Goal: Task Accomplishment & Management: Manage account settings

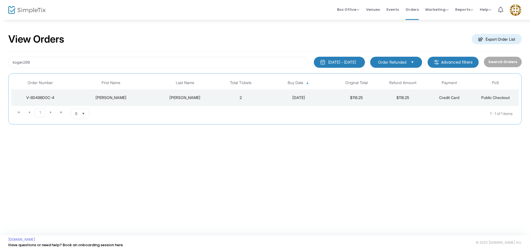
click at [221, 99] on td "2" at bounding box center [241, 97] width 46 height 17
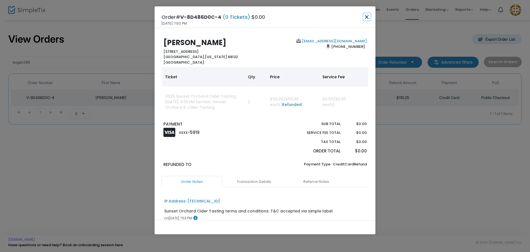
click at [368, 15] on button "Close" at bounding box center [366, 16] width 7 height 7
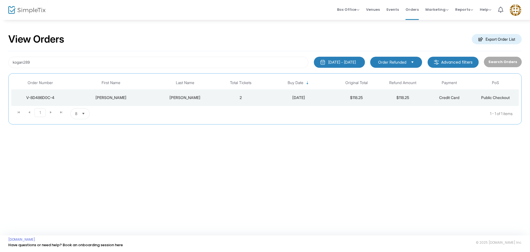
click at [394, 66] on kendo-dropdownlist "Order Refunded" at bounding box center [396, 62] width 52 height 11
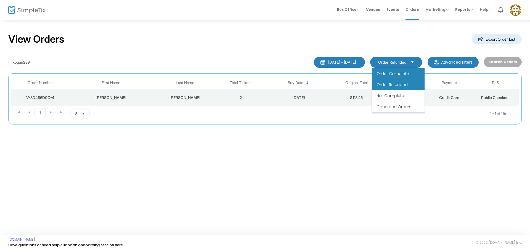
click at [392, 72] on span "Order Complete" at bounding box center [393, 74] width 32 height 6
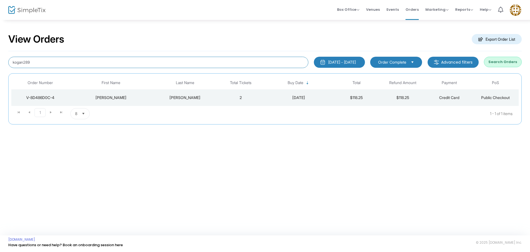
drag, startPoint x: 15, startPoint y: 52, endPoint x: 0, endPoint y: 38, distance: 20.5
click at [0, 39] on div "View Orders Export Order List kogan289 1/1/2025 - 9/19/2025 Last 30 Days Today …" at bounding box center [265, 81] width 530 height 124
type input "miamack3"
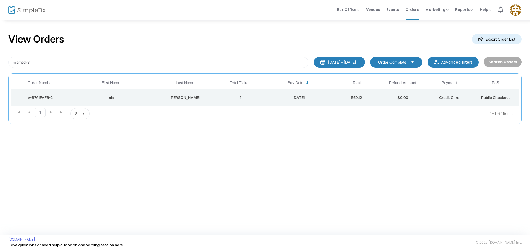
click at [223, 102] on td "1" at bounding box center [241, 97] width 46 height 17
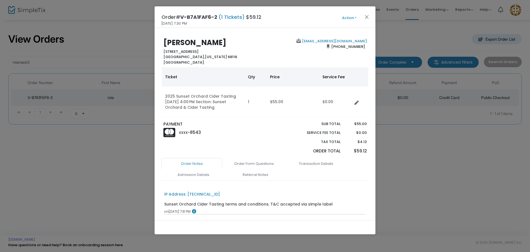
click at [348, 18] on button "Action" at bounding box center [349, 18] width 33 height 6
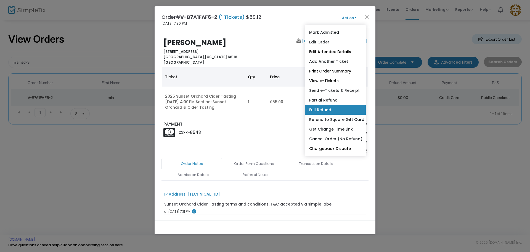
click at [329, 107] on link "Full Refund" at bounding box center [335, 110] width 61 height 10
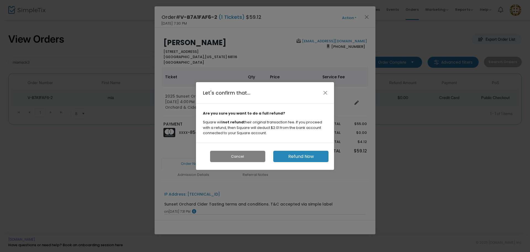
click at [299, 154] on button "Refund Now" at bounding box center [300, 156] width 55 height 11
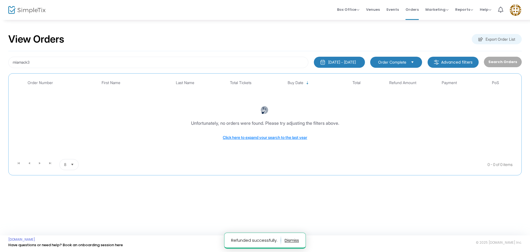
click at [401, 65] on span "Order Complete" at bounding box center [392, 62] width 33 height 6
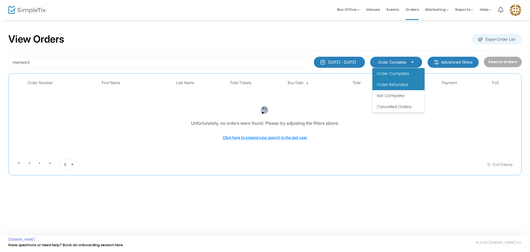
click at [399, 84] on span "Order Refunded" at bounding box center [392, 85] width 31 height 6
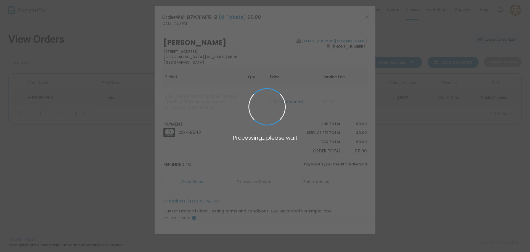
drag, startPoint x: 77, startPoint y: 103, endPoint x: 77, endPoint y: 97, distance: 5.3
click at [77, 97] on body "Processing... please wait Box Office Sell Tickets Bookings Sell Season Pass Ven…" at bounding box center [265, 126] width 530 height 252
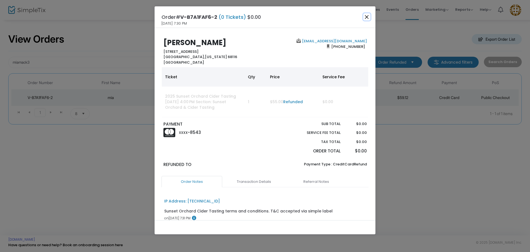
click at [366, 17] on button "Close" at bounding box center [366, 16] width 7 height 7
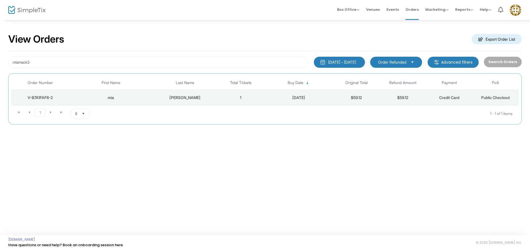
click at [394, 59] on span "Order Refunded" at bounding box center [392, 62] width 28 height 6
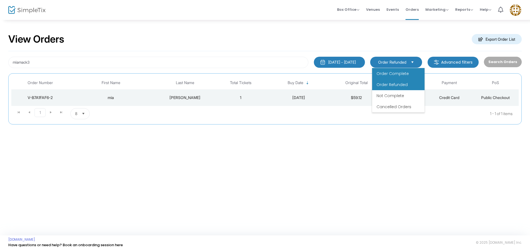
click at [394, 75] on span "Order Complete" at bounding box center [393, 74] width 32 height 6
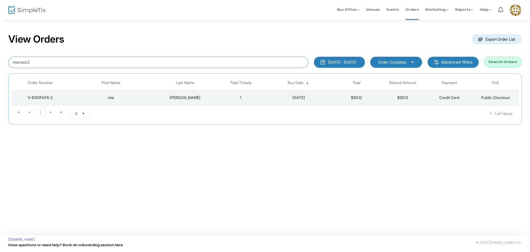
drag, startPoint x: 67, startPoint y: 59, endPoint x: 0, endPoint y: 53, distance: 66.8
click at [0, 53] on div "View Orders Export Order List miamack3 1/1/2025 - 9/19/2025 Last 30 Days Today …" at bounding box center [265, 81] width 530 height 124
type input "camerontritle"
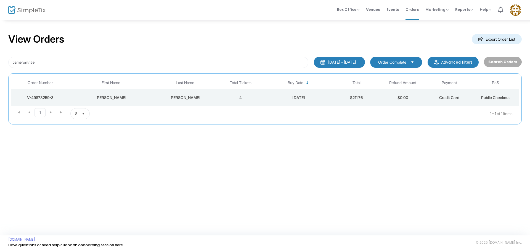
click at [161, 97] on div "[PERSON_NAME]" at bounding box center [185, 98] width 62 height 6
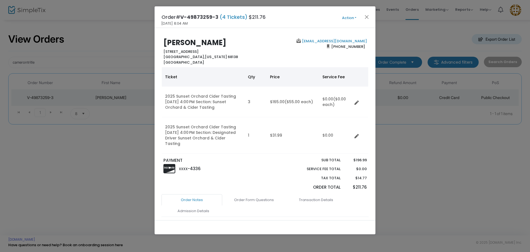
click at [351, 15] on button "Action" at bounding box center [349, 18] width 33 height 6
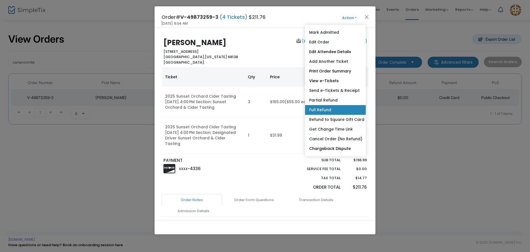
click at [342, 108] on link "Full Refund" at bounding box center [335, 110] width 61 height 10
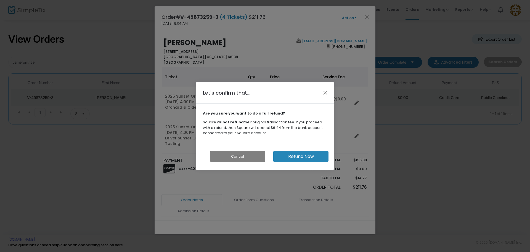
click at [313, 156] on button "Refund Now" at bounding box center [300, 156] width 55 height 11
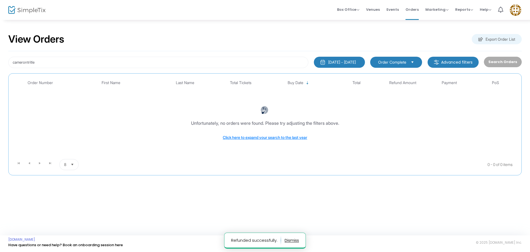
click at [392, 63] on span "Order Complete" at bounding box center [392, 62] width 28 height 6
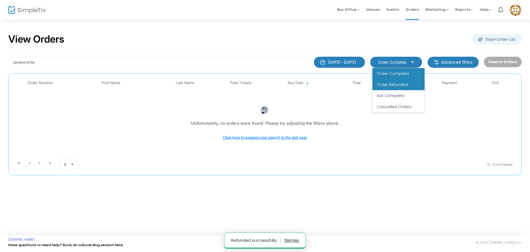
click at [391, 86] on span "Order Refunded" at bounding box center [392, 85] width 31 height 6
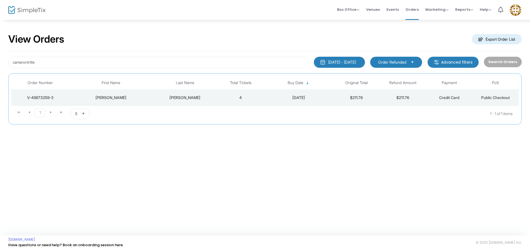
click at [212, 94] on td "[PERSON_NAME]" at bounding box center [185, 97] width 65 height 17
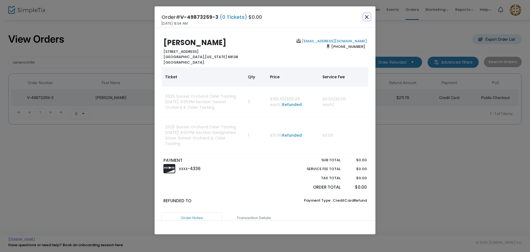
click at [369, 17] on button "Close" at bounding box center [366, 16] width 7 height 7
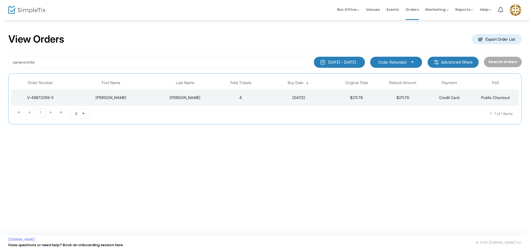
click at [385, 61] on span "Order Refunded" at bounding box center [392, 62] width 28 height 6
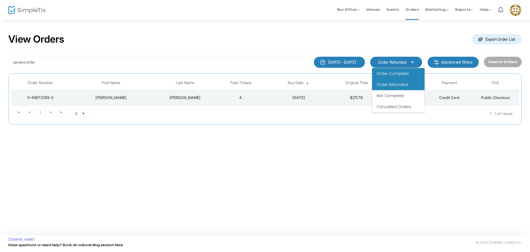
click at [387, 71] on span "Order Complete" at bounding box center [393, 74] width 32 height 6
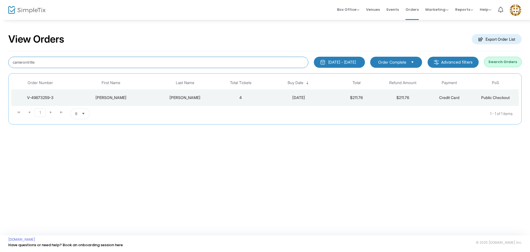
drag, startPoint x: 41, startPoint y: 62, endPoint x: 0, endPoint y: 57, distance: 41.2
click at [0, 57] on div "View Orders Export Order List camerontritle 1/1/2025 - 9/19/2025 Last 30 Days T…" at bounding box center [265, 81] width 530 height 124
type input "welch.elizabeth"
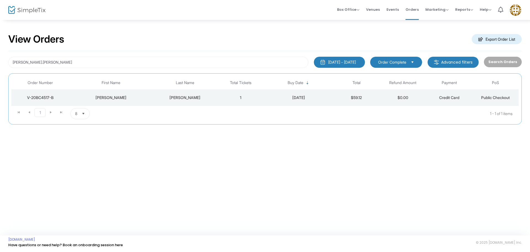
click at [117, 101] on td "Elizabeth" at bounding box center [110, 97] width 83 height 17
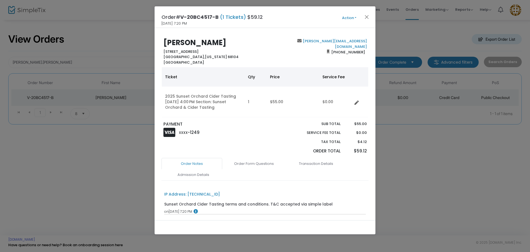
click at [342, 16] on button "Action" at bounding box center [349, 18] width 33 height 6
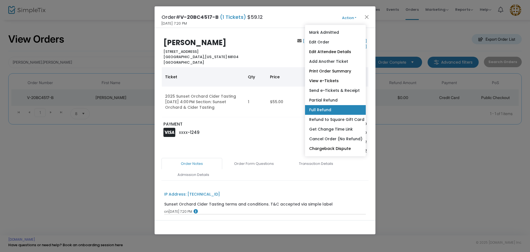
click at [326, 108] on link "Full Refund" at bounding box center [335, 110] width 61 height 10
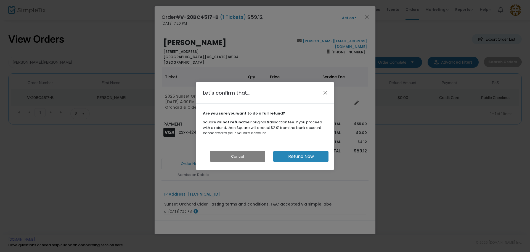
click at [290, 159] on button "Refund Now" at bounding box center [300, 156] width 55 height 11
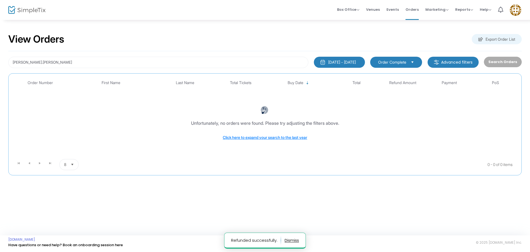
click at [385, 60] on span "Order Complete" at bounding box center [392, 62] width 28 height 6
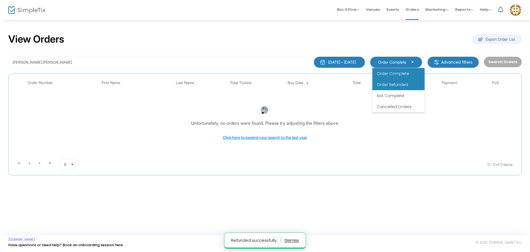
click at [383, 83] on span "Order Refunded" at bounding box center [392, 85] width 31 height 6
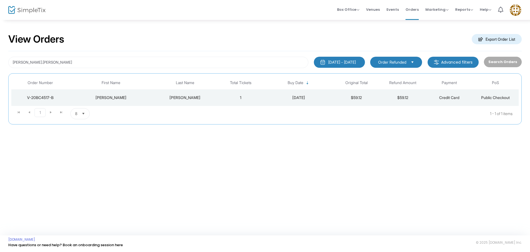
click at [156, 93] on td "Welch" at bounding box center [185, 97] width 65 height 17
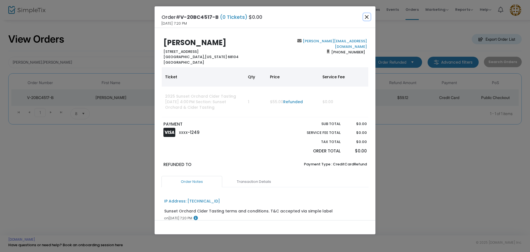
click at [368, 17] on button "Close" at bounding box center [366, 16] width 7 height 7
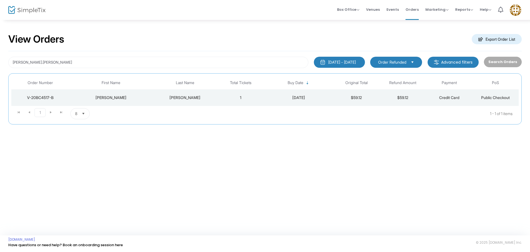
click at [409, 62] on span "Order Refunded" at bounding box center [392, 62] width 33 height 6
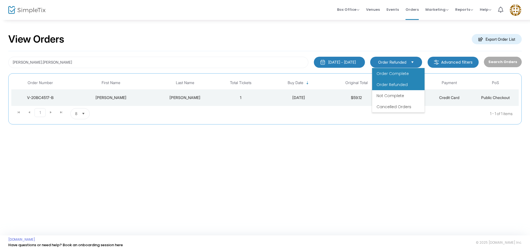
click at [407, 71] on span "Order Complete" at bounding box center [393, 74] width 32 height 6
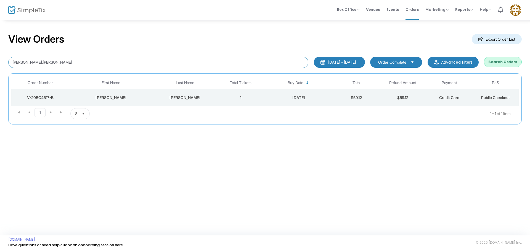
drag, startPoint x: 68, startPoint y: 60, endPoint x: 0, endPoint y: 50, distance: 69.1
click at [0, 50] on div "View Orders Export Order List welch.elizabeth 1/1/2025 - 9/19/2025 Last 30 Days…" at bounding box center [265, 81] width 530 height 124
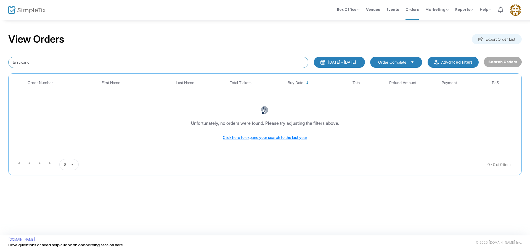
click at [18, 61] on input "tarrvicario" at bounding box center [158, 62] width 300 height 11
click at [20, 62] on input "tarrvicario" at bounding box center [158, 62] width 300 height 11
type input "tarravicario"
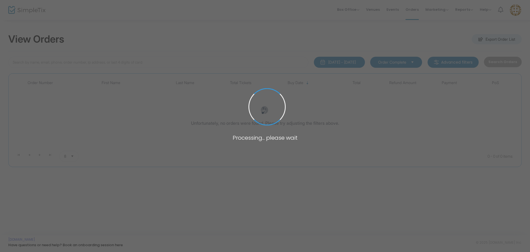
type input "tarravicario"
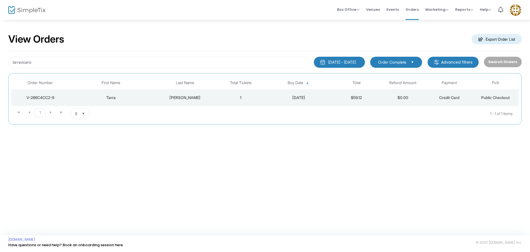
click at [227, 95] on td "1" at bounding box center [241, 97] width 46 height 17
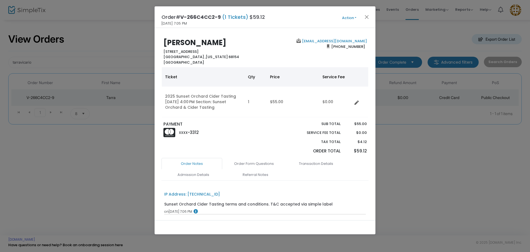
click at [344, 15] on button "Action" at bounding box center [349, 18] width 33 height 6
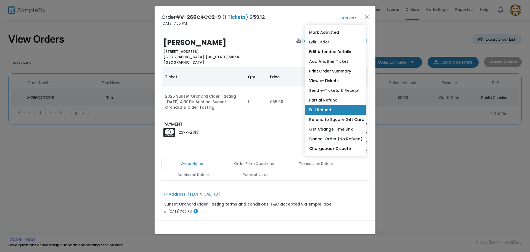
click at [322, 109] on link "Full Refund" at bounding box center [335, 110] width 61 height 10
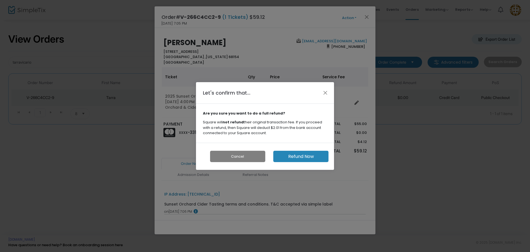
click at [307, 153] on button "Refund Now" at bounding box center [300, 156] width 55 height 11
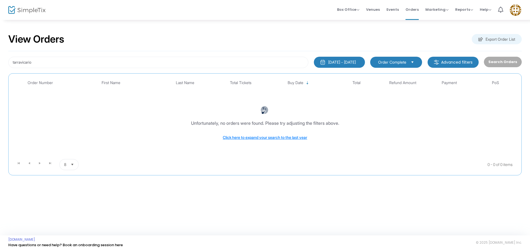
click at [397, 66] on kendo-dropdownlist "Order Complete" at bounding box center [396, 62] width 52 height 11
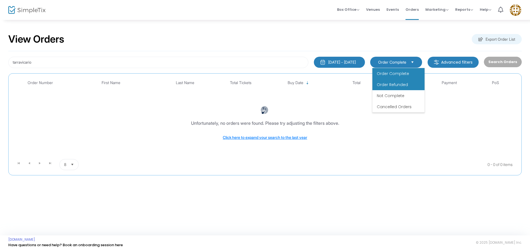
click at [396, 83] on span "Order Refunded" at bounding box center [392, 85] width 31 height 6
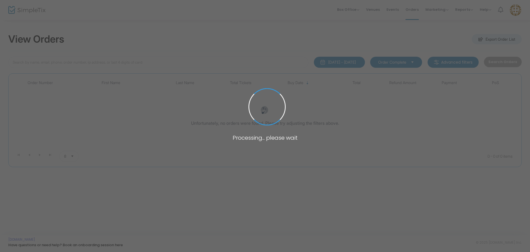
type input "tarravicario"
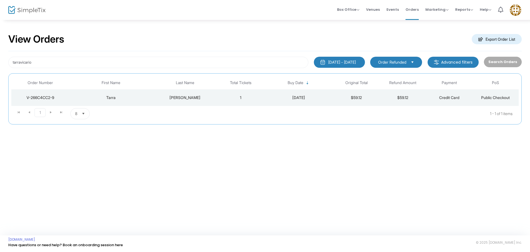
click at [244, 97] on td "1" at bounding box center [241, 97] width 46 height 17
